Goal: Find specific page/section: Find specific page/section

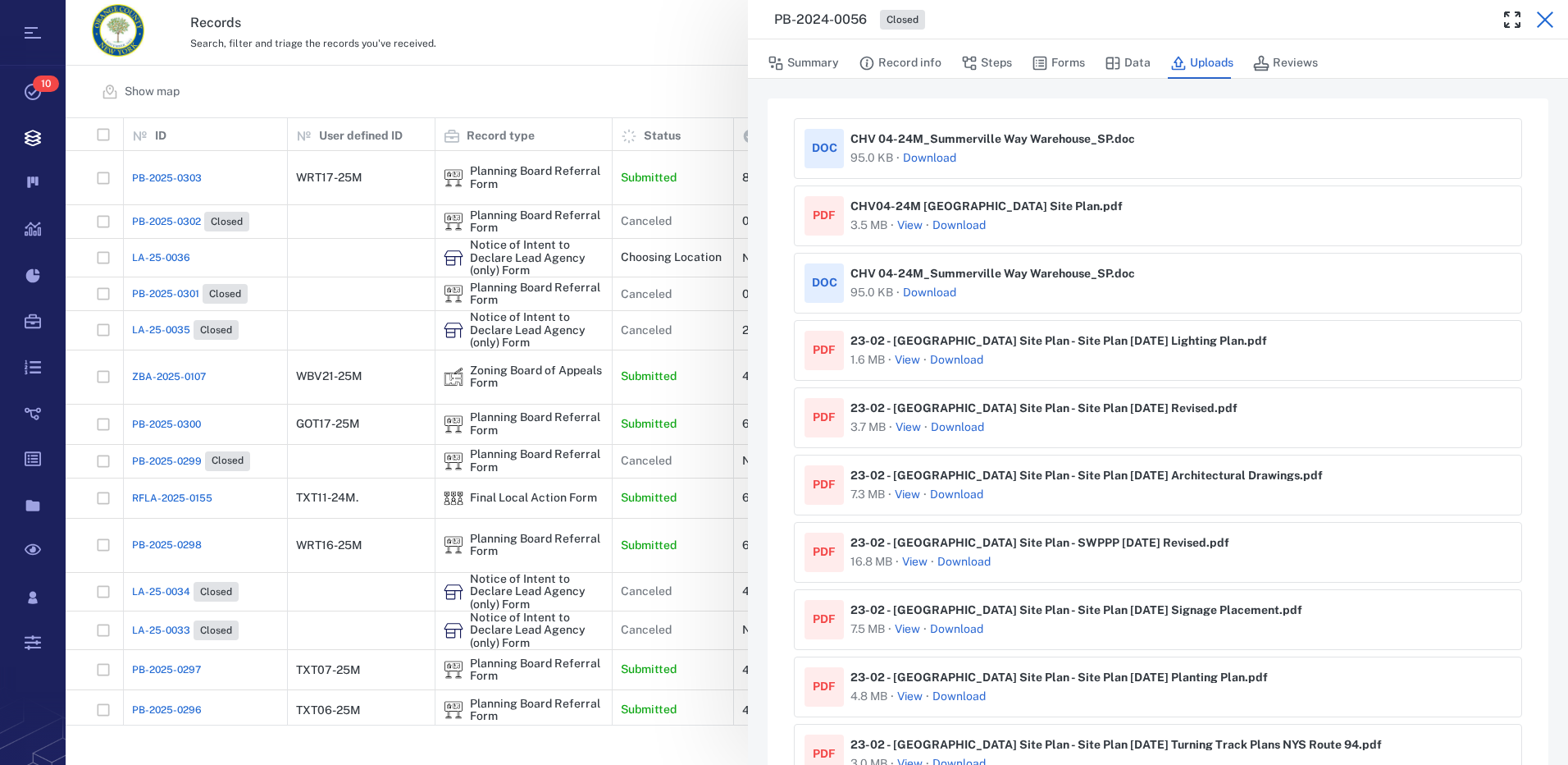
click at [1542, 18] on icon "button" at bounding box center [1546, 20] width 20 height 20
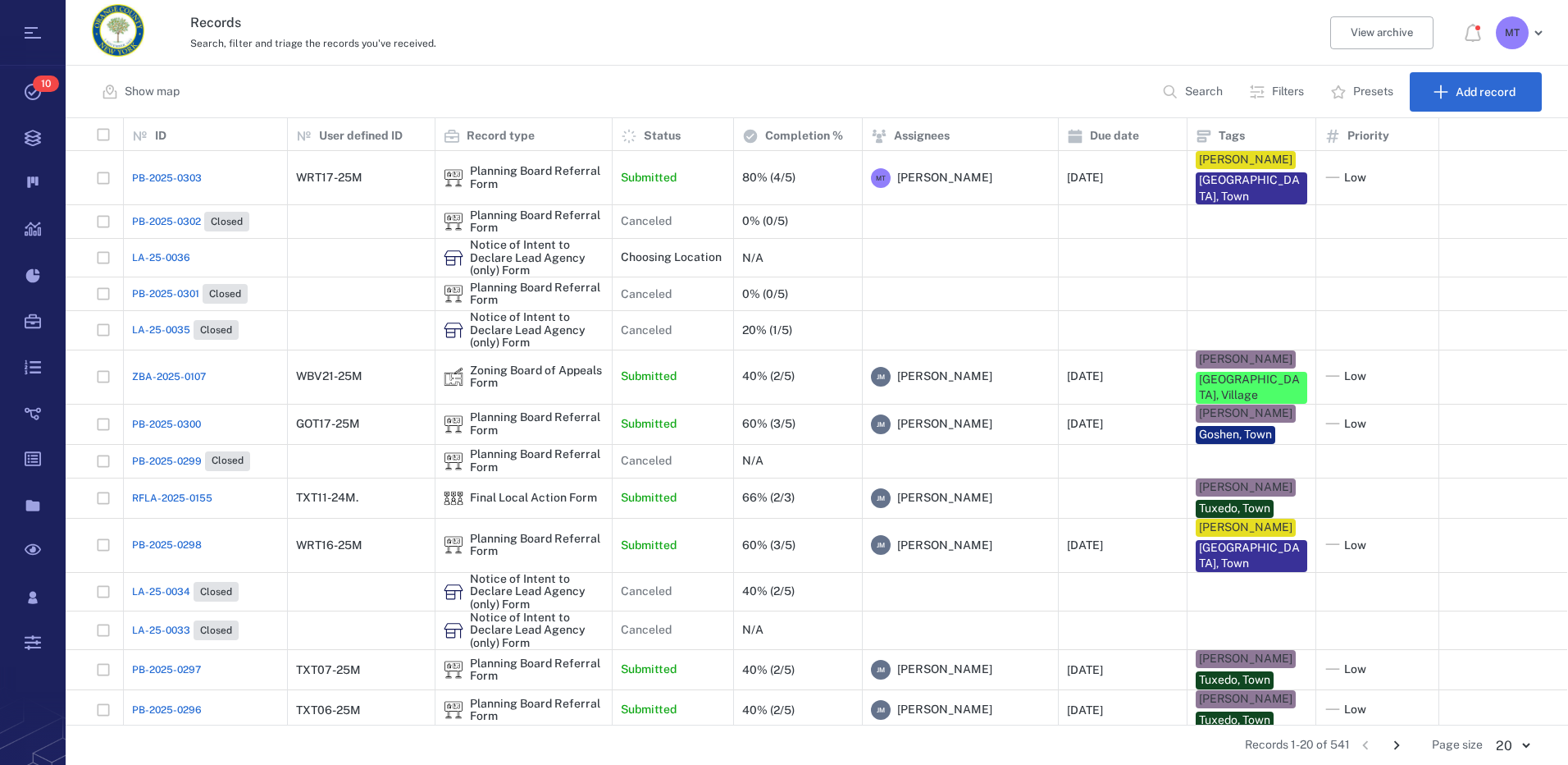
click at [1274, 91] on p "Filters" at bounding box center [1288, 92] width 32 height 16
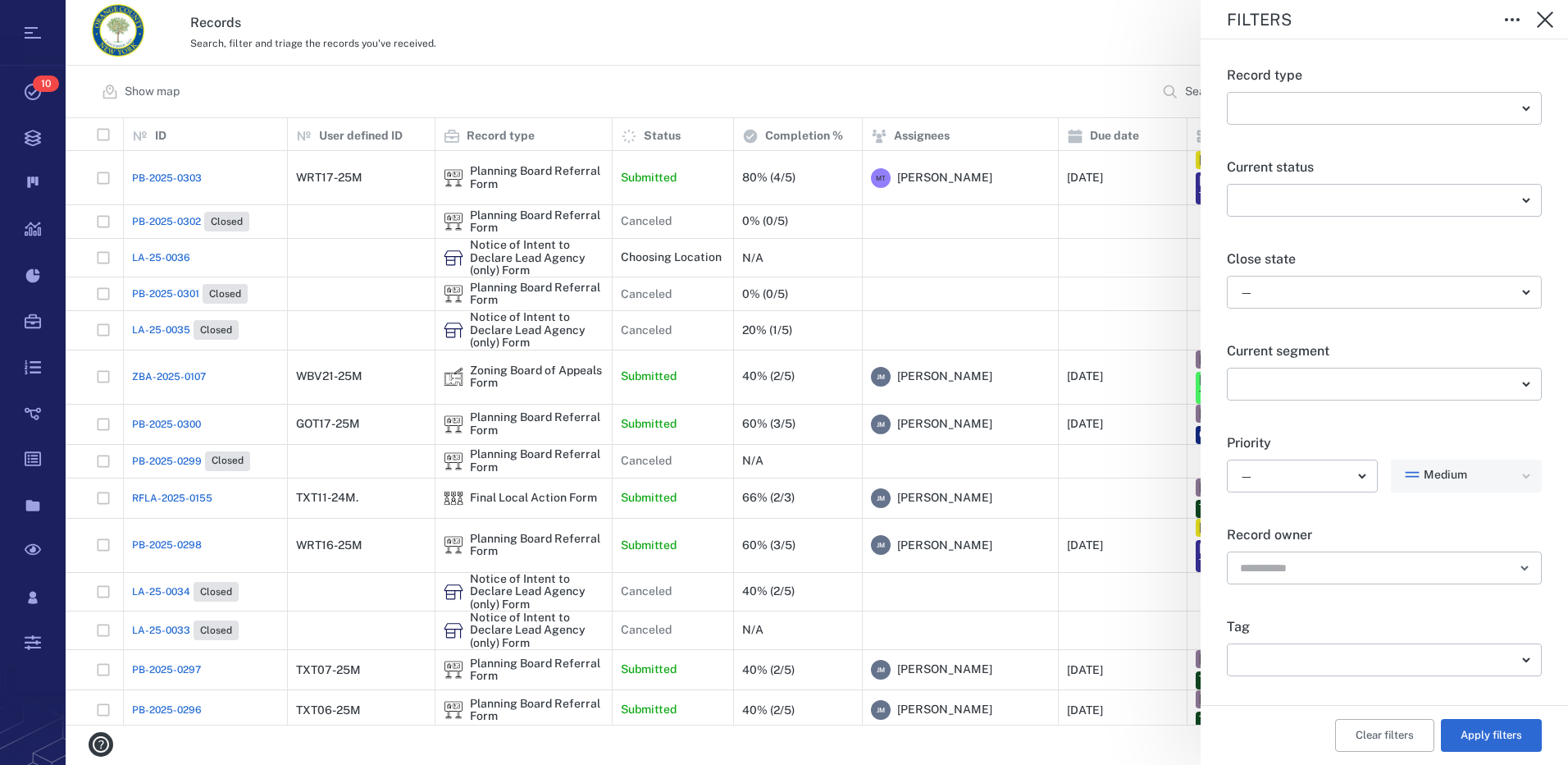
click at [1517, 299] on body "Tasks 10 Records Boards Dashboard Reports Record types Guide steps Rules Form b…" at bounding box center [784, 382] width 1568 height 765
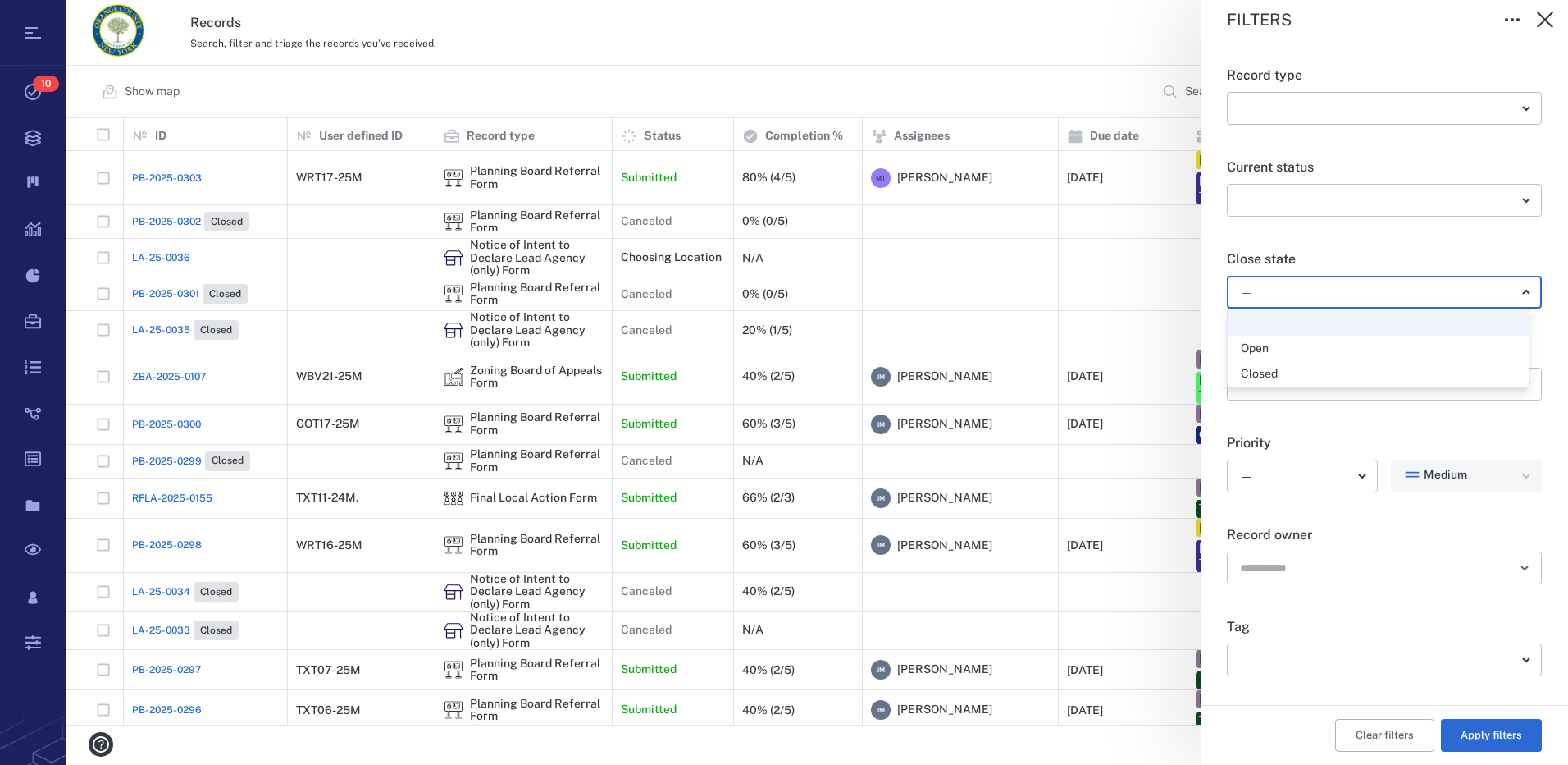
click at [1345, 355] on div "Open" at bounding box center [1379, 349] width 275 height 16
type input "*****"
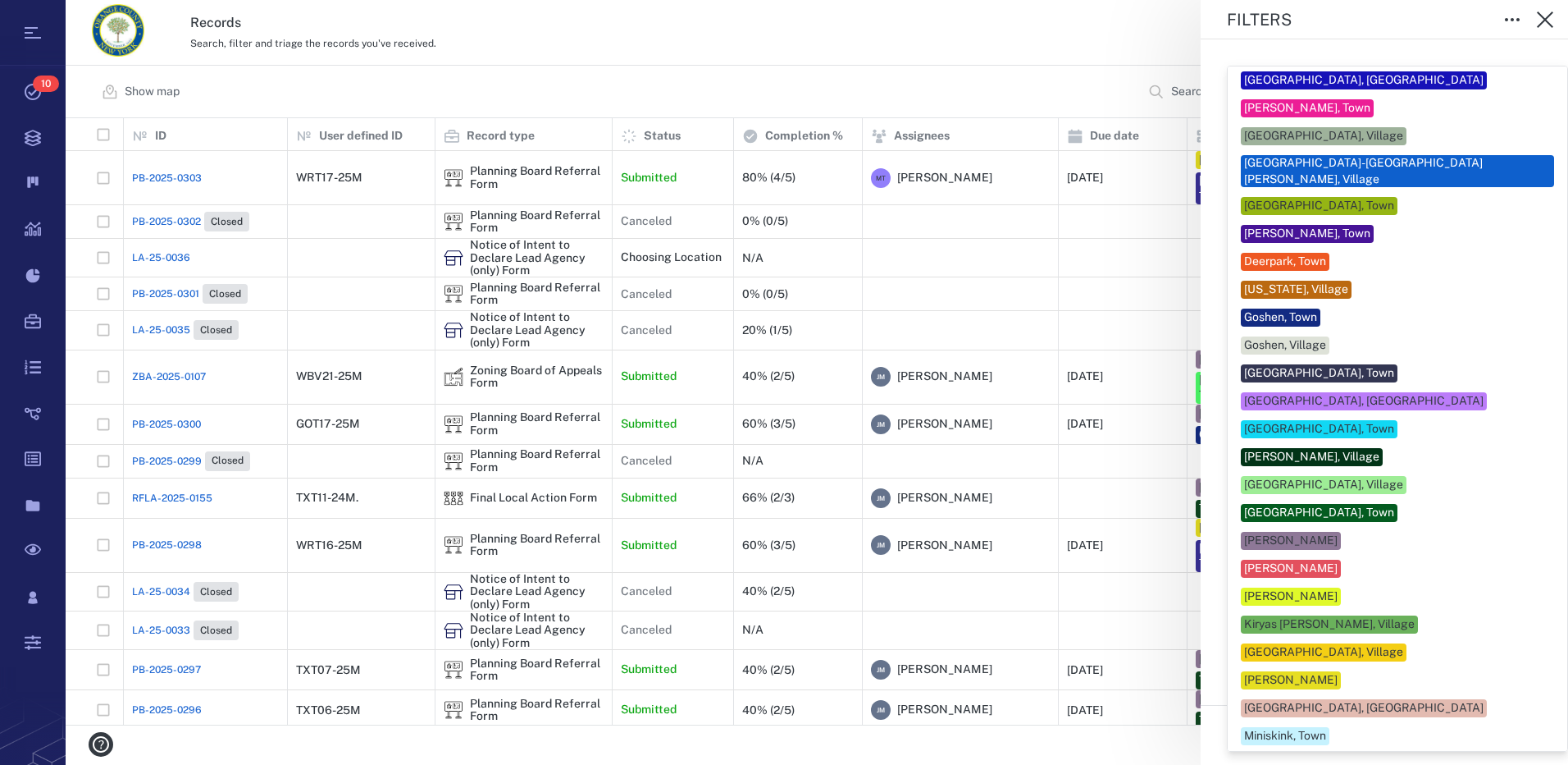
click at [1364, 664] on body "Tasks 10 Records Boards Dashboard Reports Record types Guide steps Rules Form b…" at bounding box center [784, 382] width 1568 height 765
drag, startPoint x: 1337, startPoint y: 665, endPoint x: 1500, endPoint y: 685, distance: 164.2
click at [1337, 672] on div "[PERSON_NAME]" at bounding box center [1291, 680] width 94 height 16
type input "***"
click at [1547, 683] on div at bounding box center [784, 382] width 1568 height 765
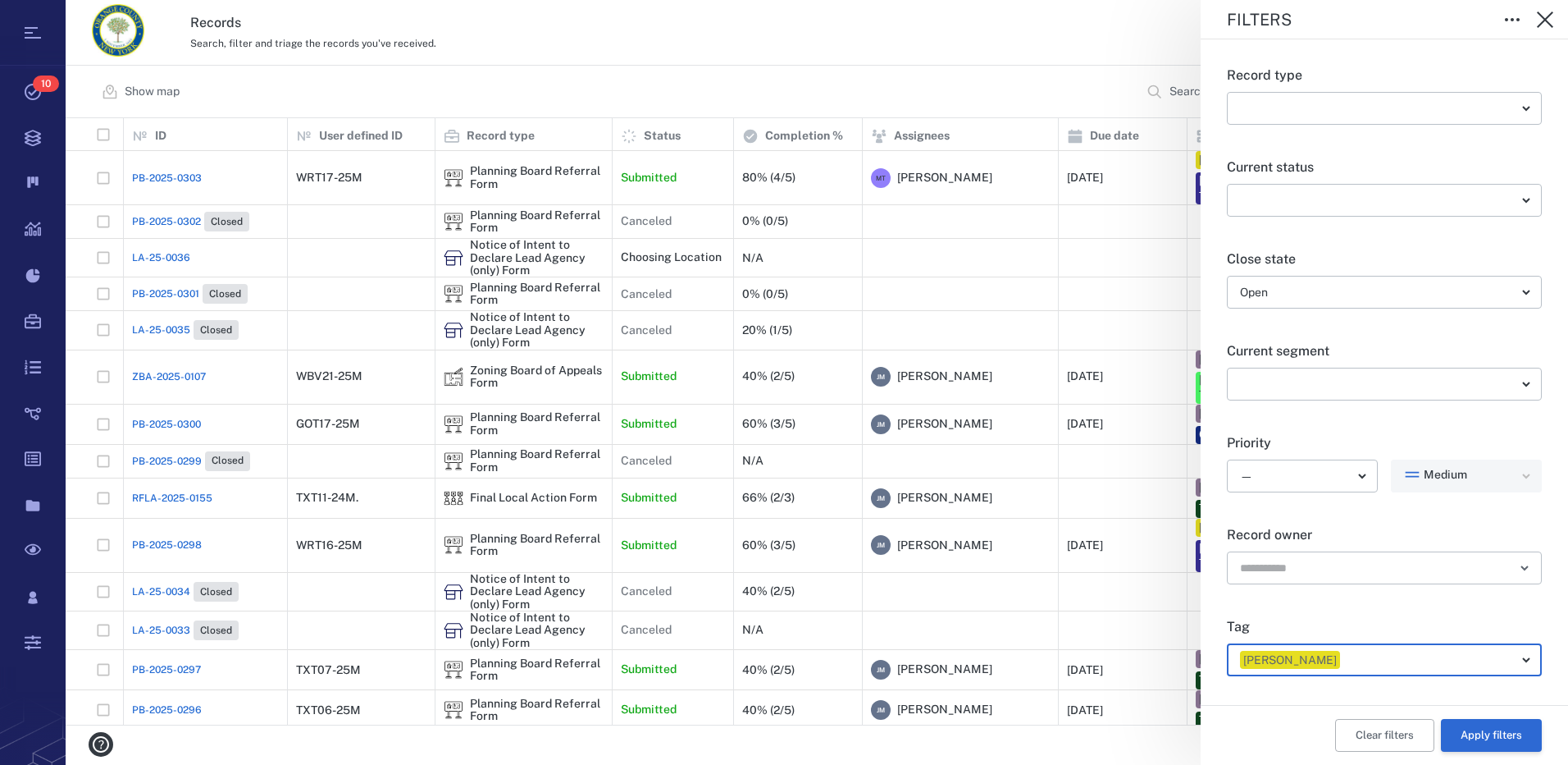
click at [1484, 738] on button "Apply filters" at bounding box center [1491, 735] width 101 height 33
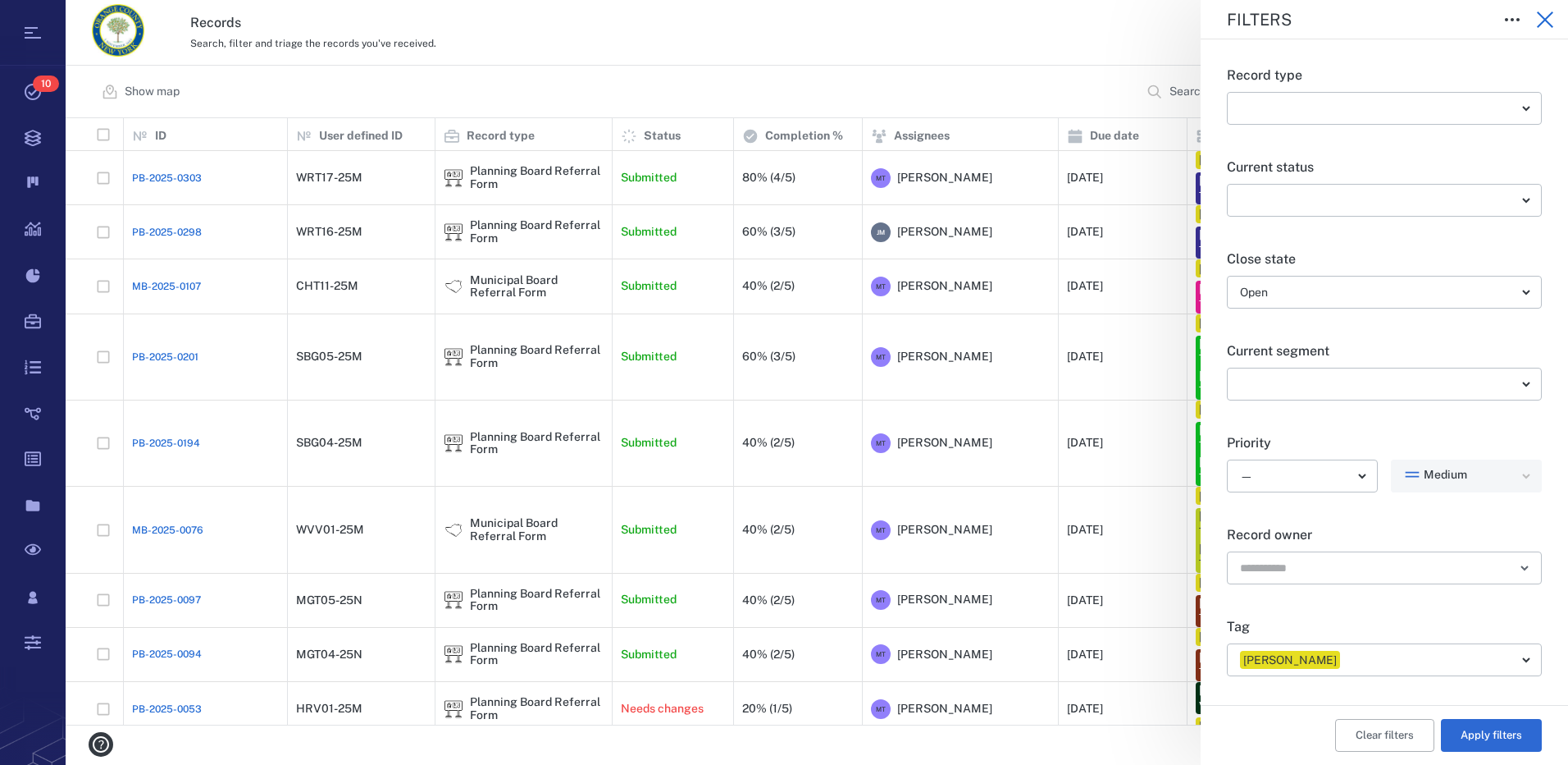
click at [1544, 17] on icon "button" at bounding box center [1546, 20] width 16 height 16
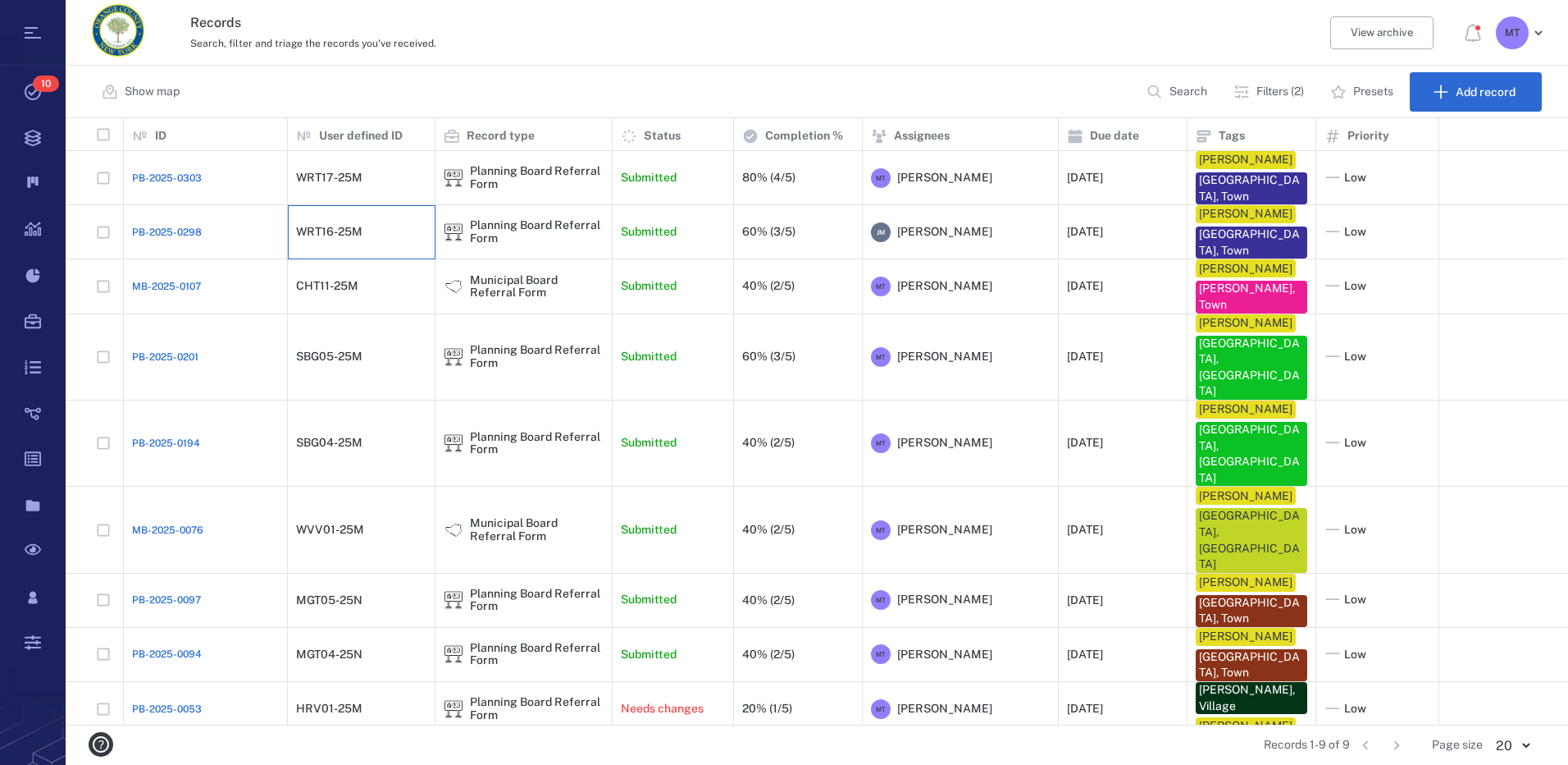
click at [382, 235] on div "WRT16-25M" at bounding box center [361, 232] width 130 height 33
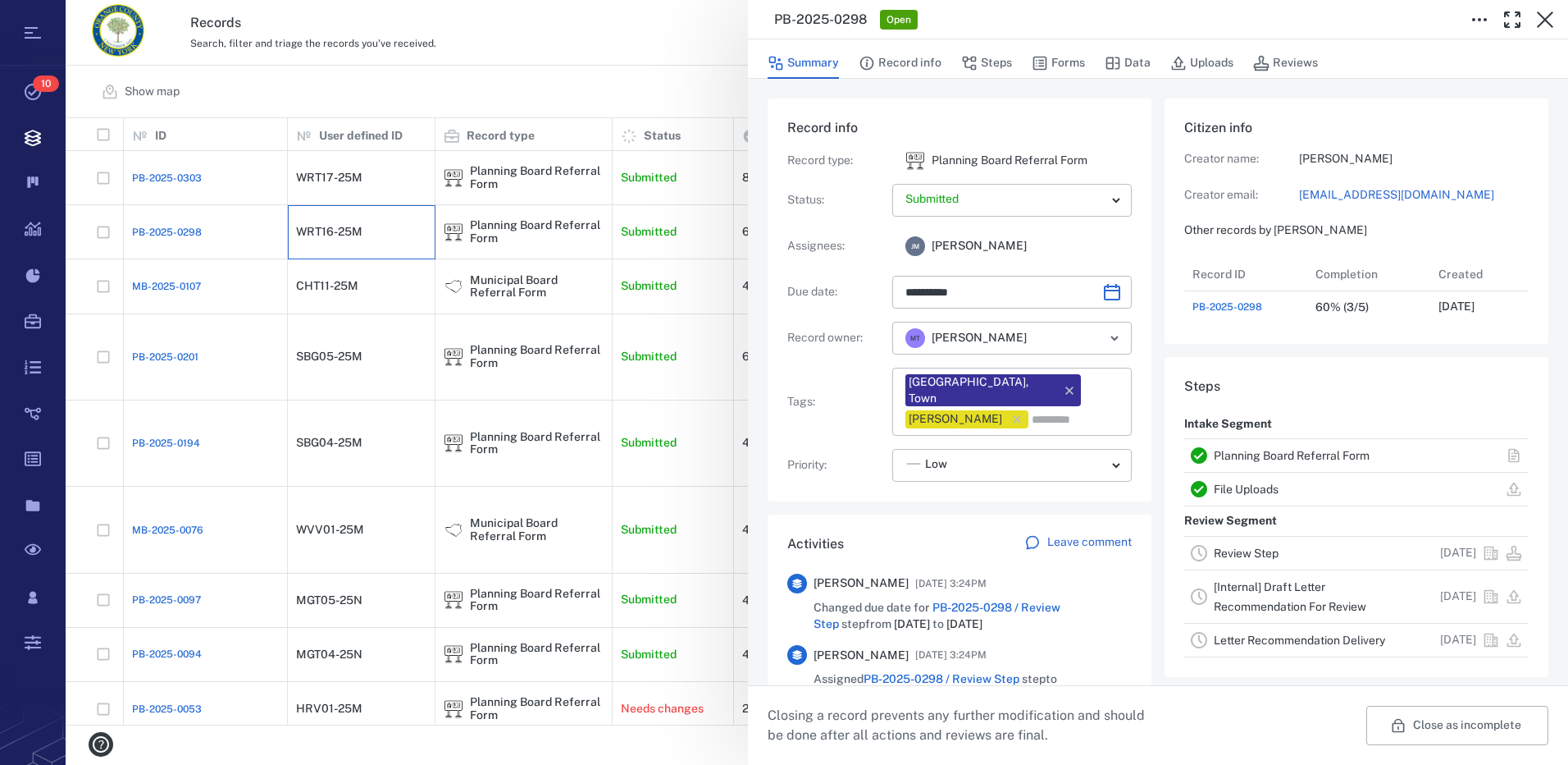
scroll to position [66, 326]
click at [989, 58] on button "Steps" at bounding box center [987, 63] width 51 height 31
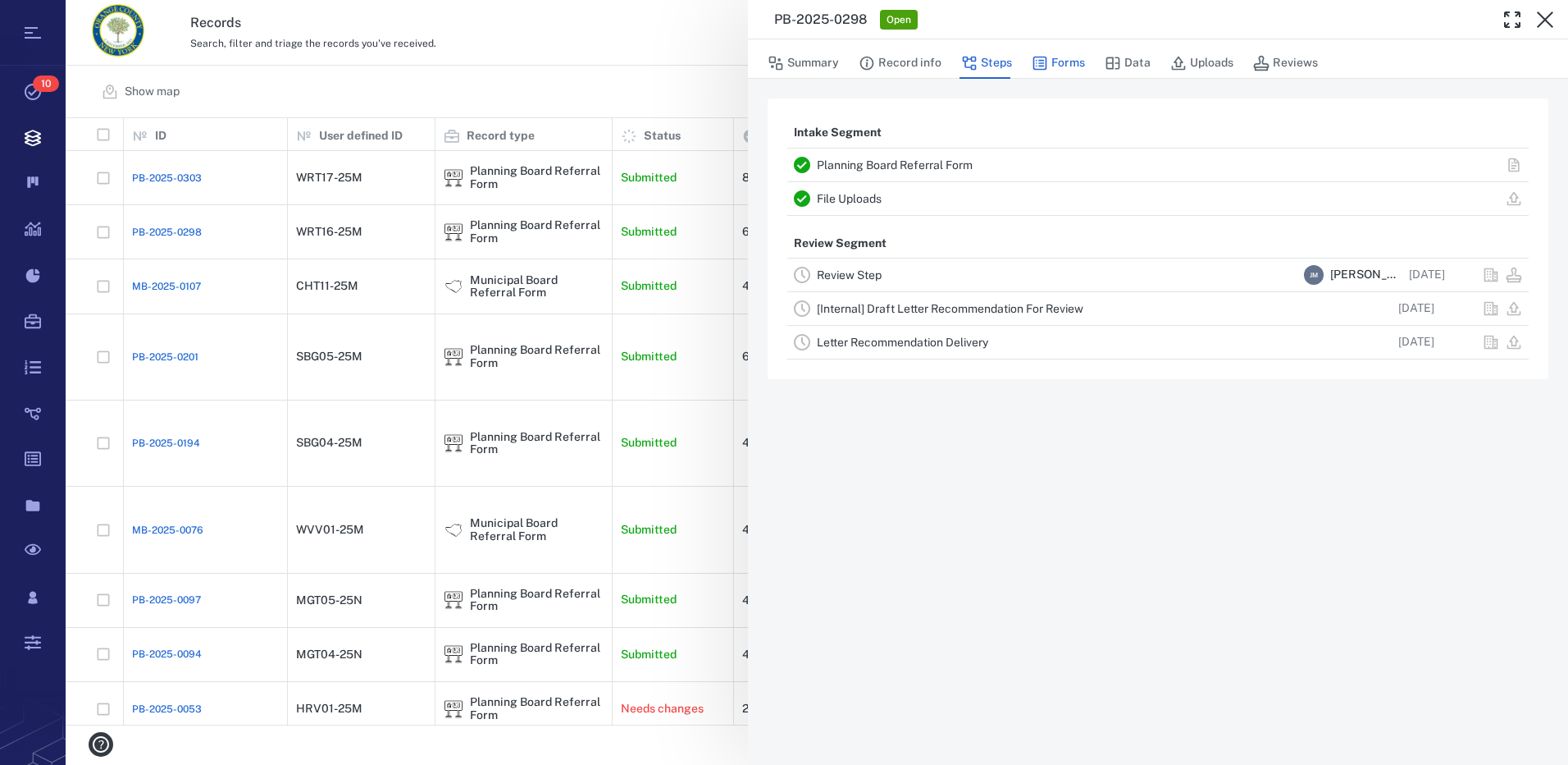
click at [1064, 66] on button "Forms" at bounding box center [1059, 63] width 54 height 31
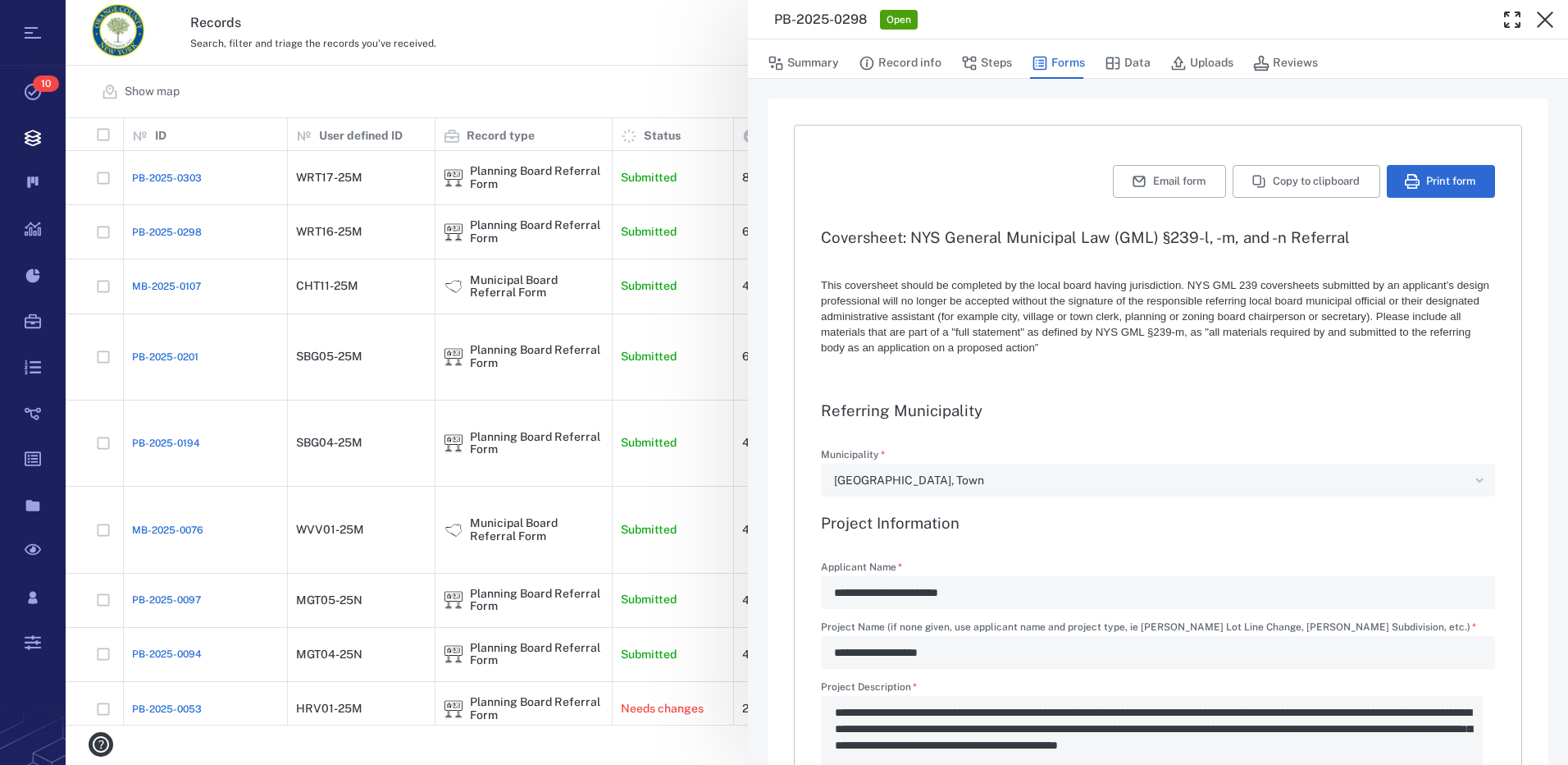
type textarea "*"
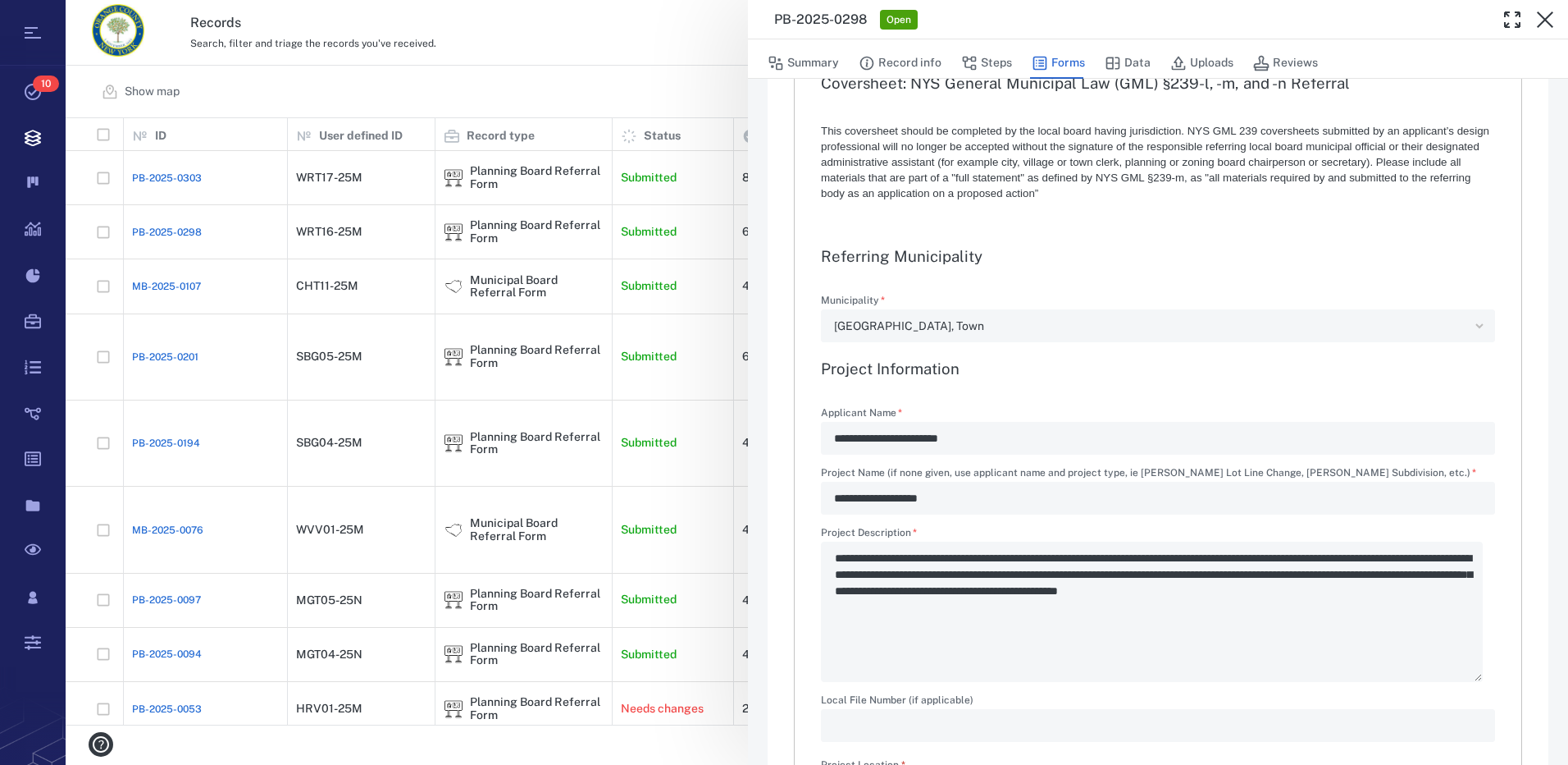
scroll to position [329, 0]
